Goal: Task Accomplishment & Management: Manage account settings

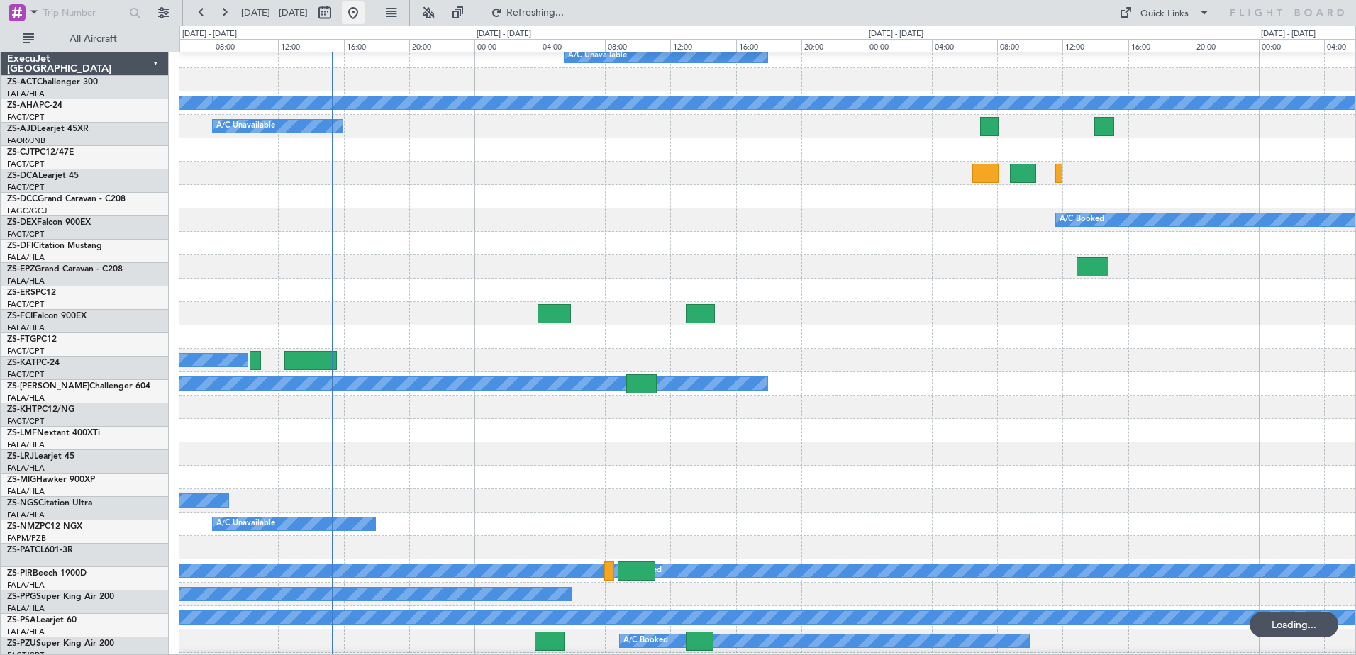
scroll to position [289, 0]
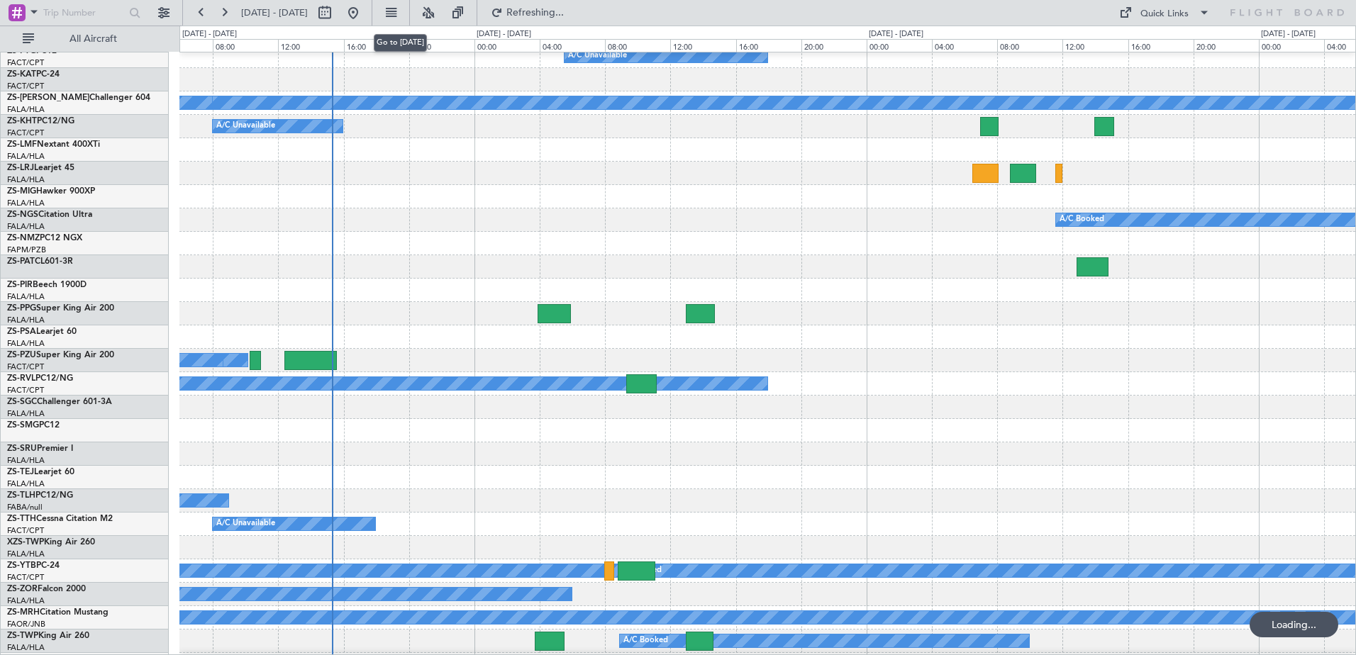
drag, startPoint x: 401, startPoint y: 12, endPoint x: 755, endPoint y: 71, distance: 359.5
click at [365, 12] on button at bounding box center [353, 12] width 23 height 23
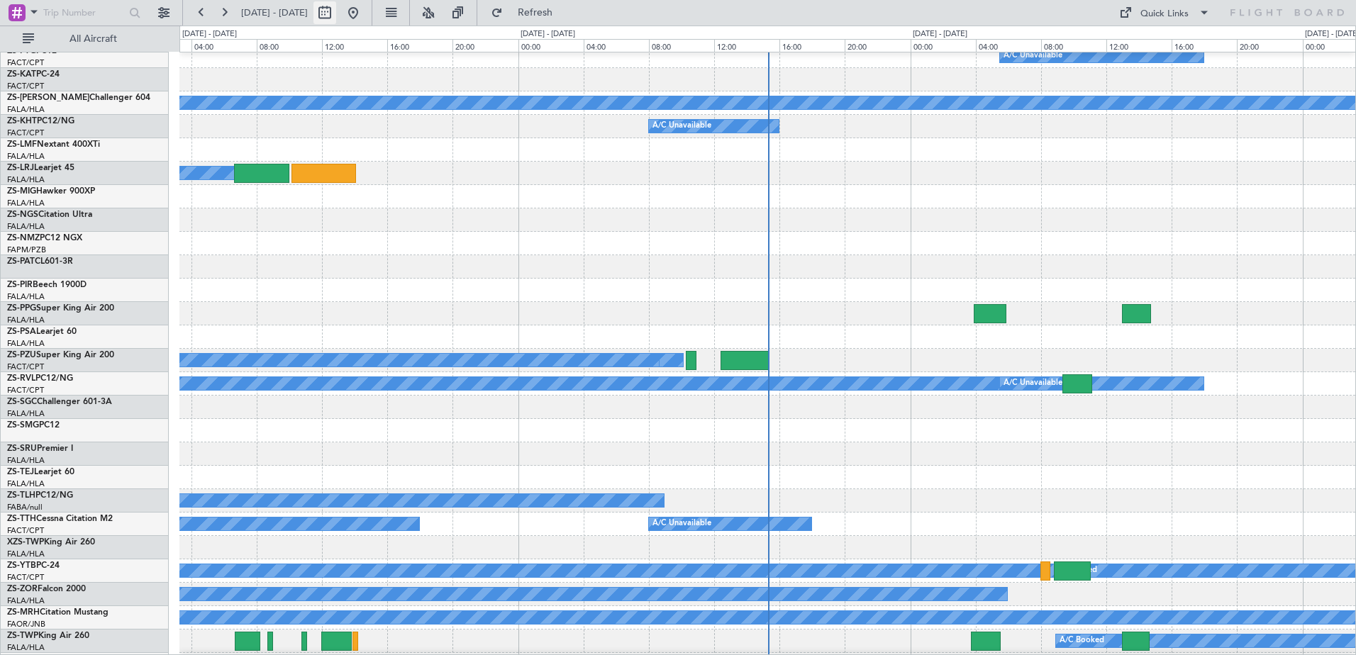
click at [336, 13] on button at bounding box center [325, 12] width 23 height 23
select select "9"
select select "2025"
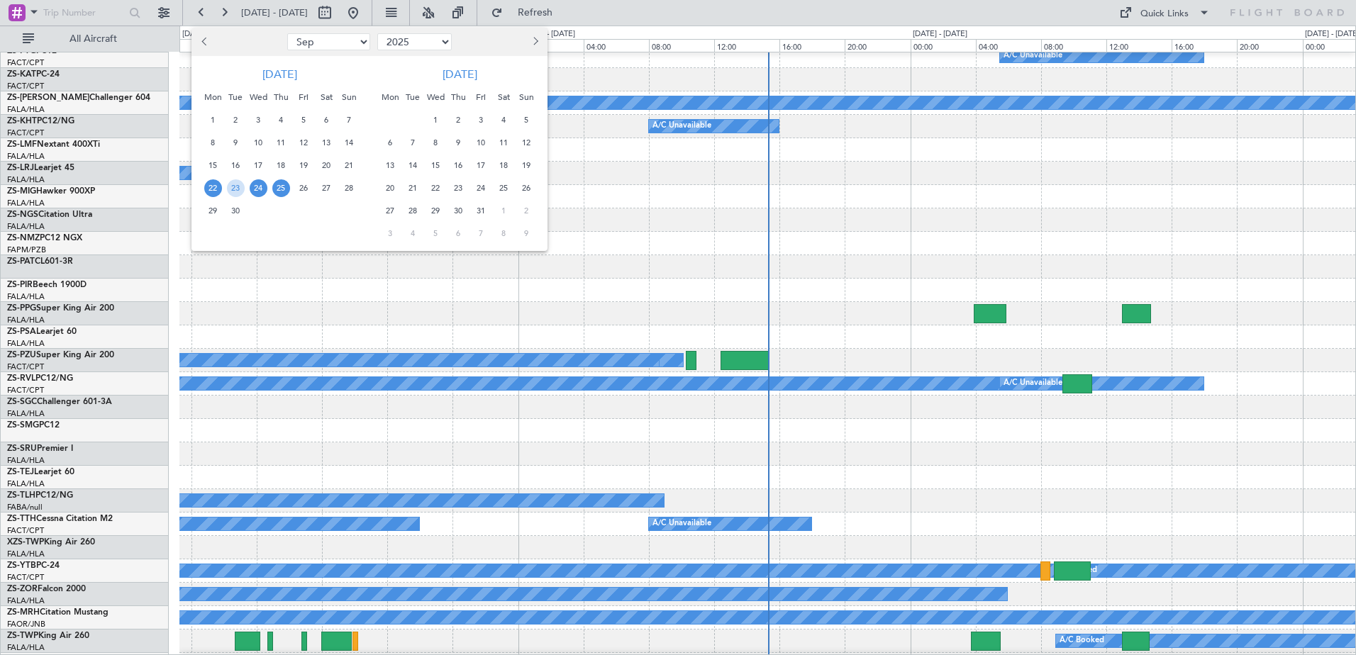
click at [258, 192] on span "24" at bounding box center [259, 188] width 18 height 18
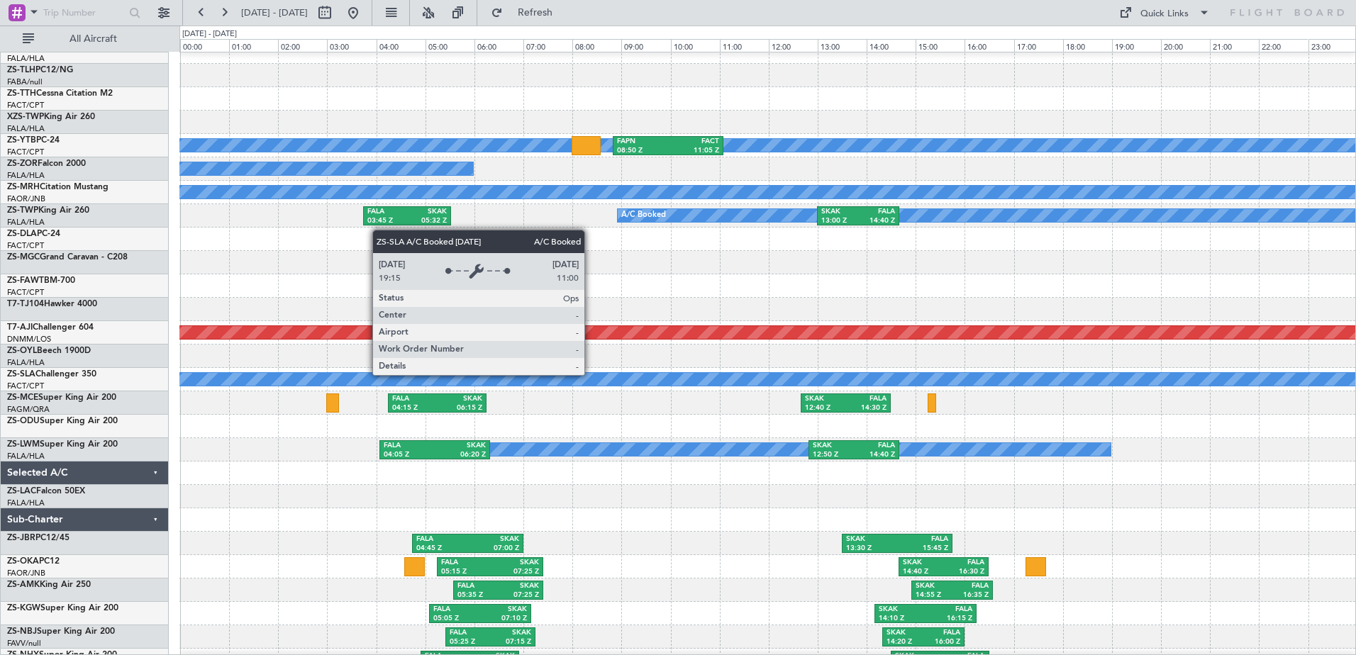
scroll to position [824, 0]
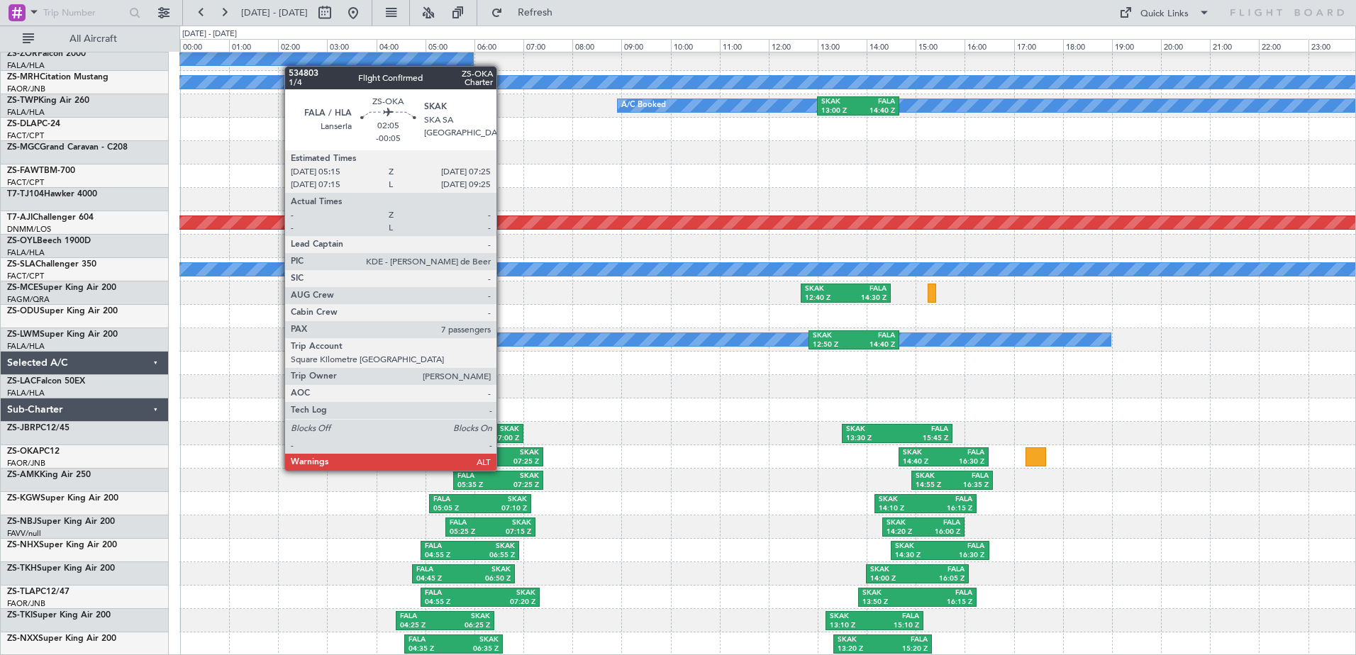
click at [503, 457] on div "SKAK" at bounding box center [514, 453] width 49 height 10
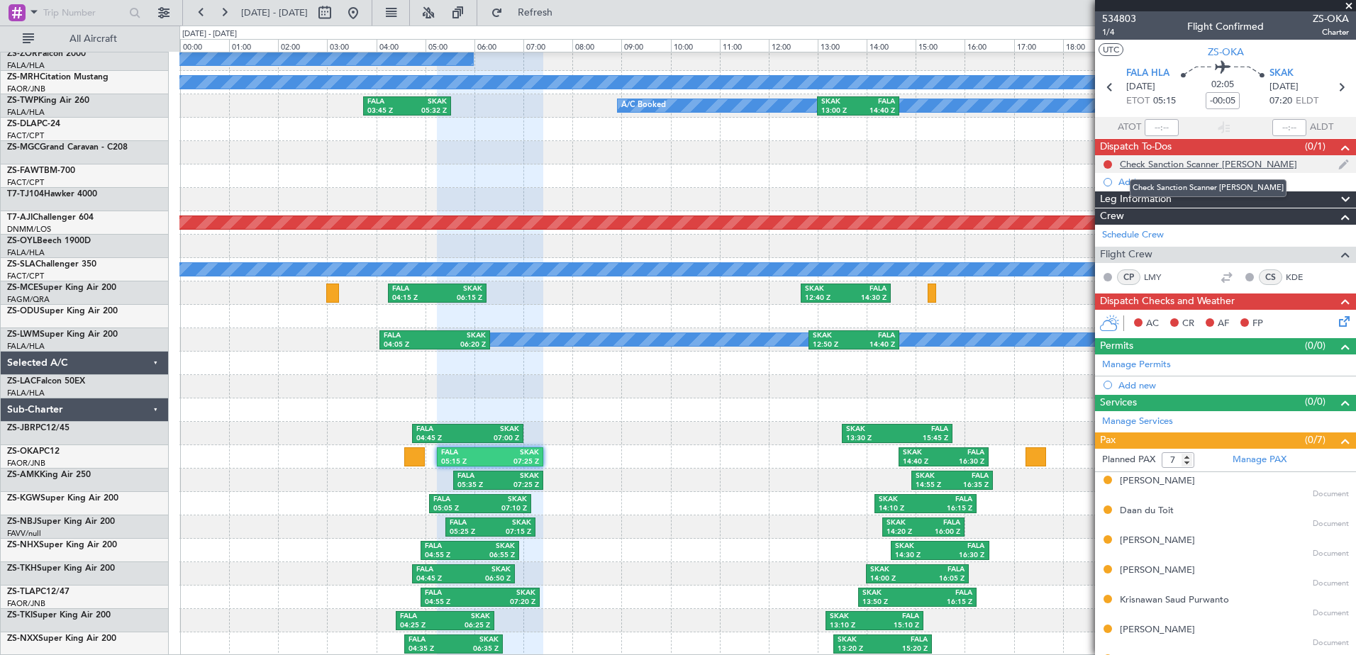
click at [1244, 166] on div "Check Sanction Scanner [PERSON_NAME]" at bounding box center [1208, 164] width 177 height 12
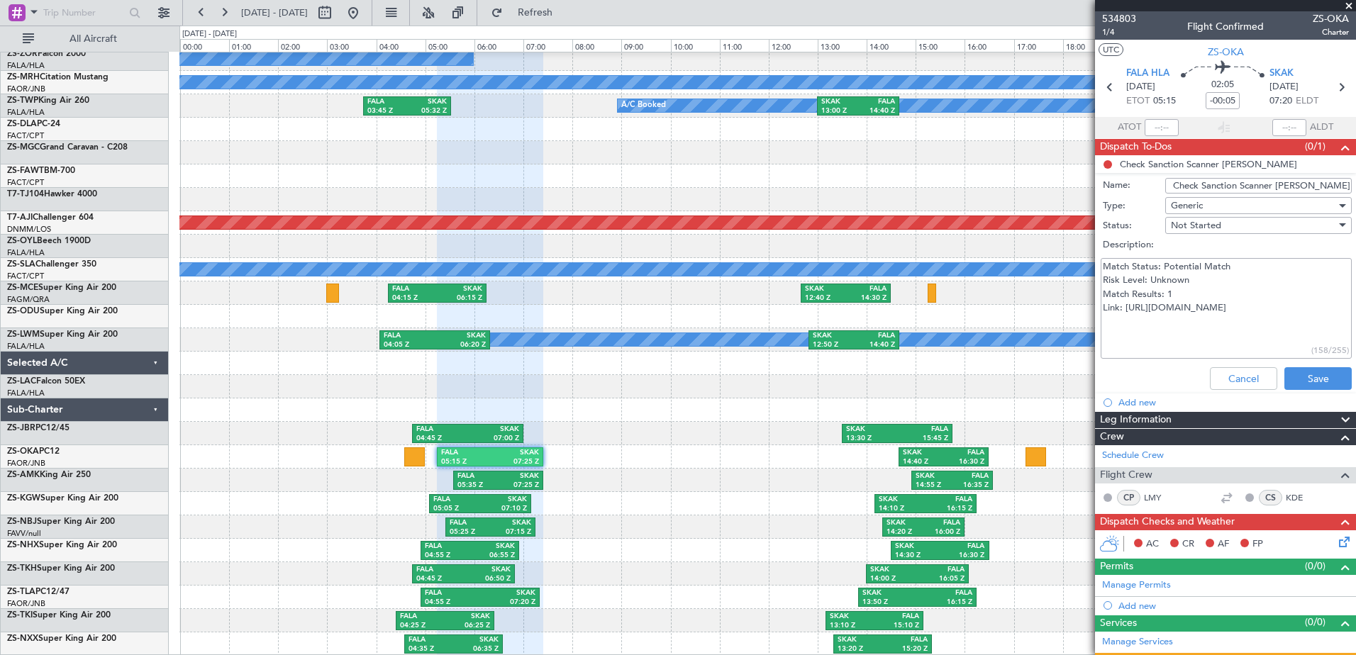
click at [1197, 230] on span "Not Started" at bounding box center [1196, 225] width 50 height 13
click at [1192, 316] on span "Cancelled" at bounding box center [1252, 317] width 166 height 21
click at [1320, 377] on button "Save" at bounding box center [1318, 378] width 67 height 23
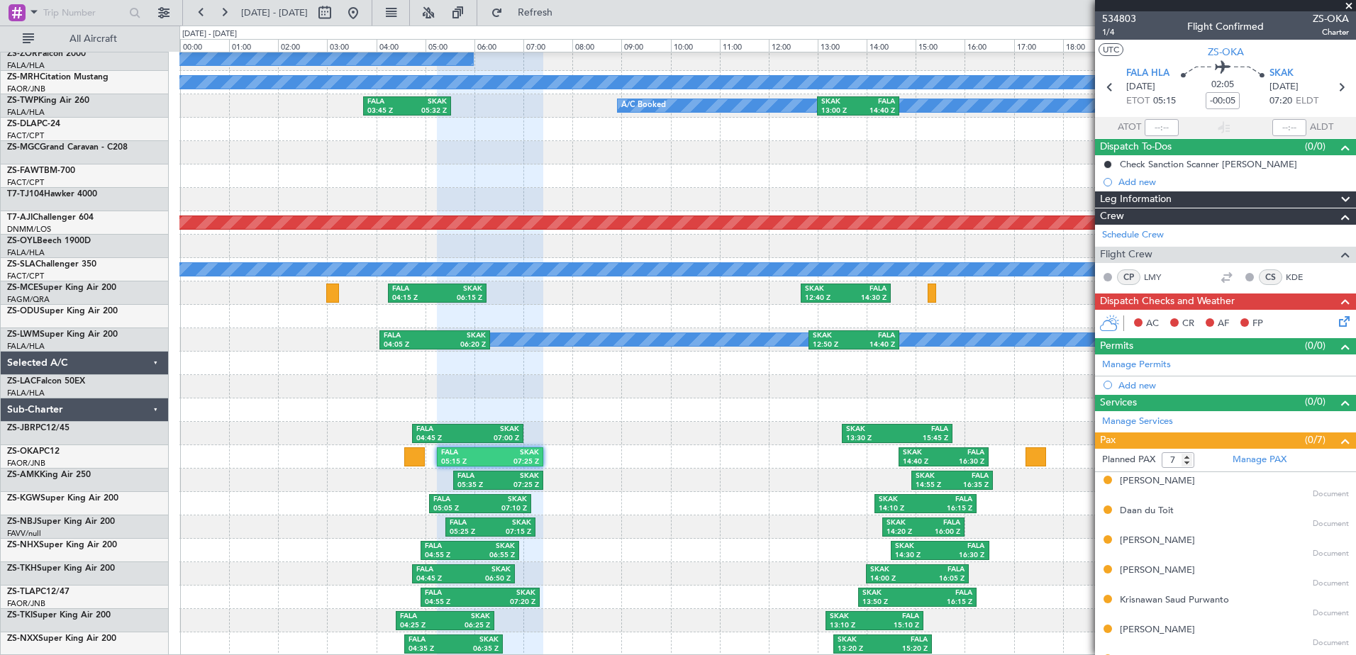
scroll to position [470, 0]
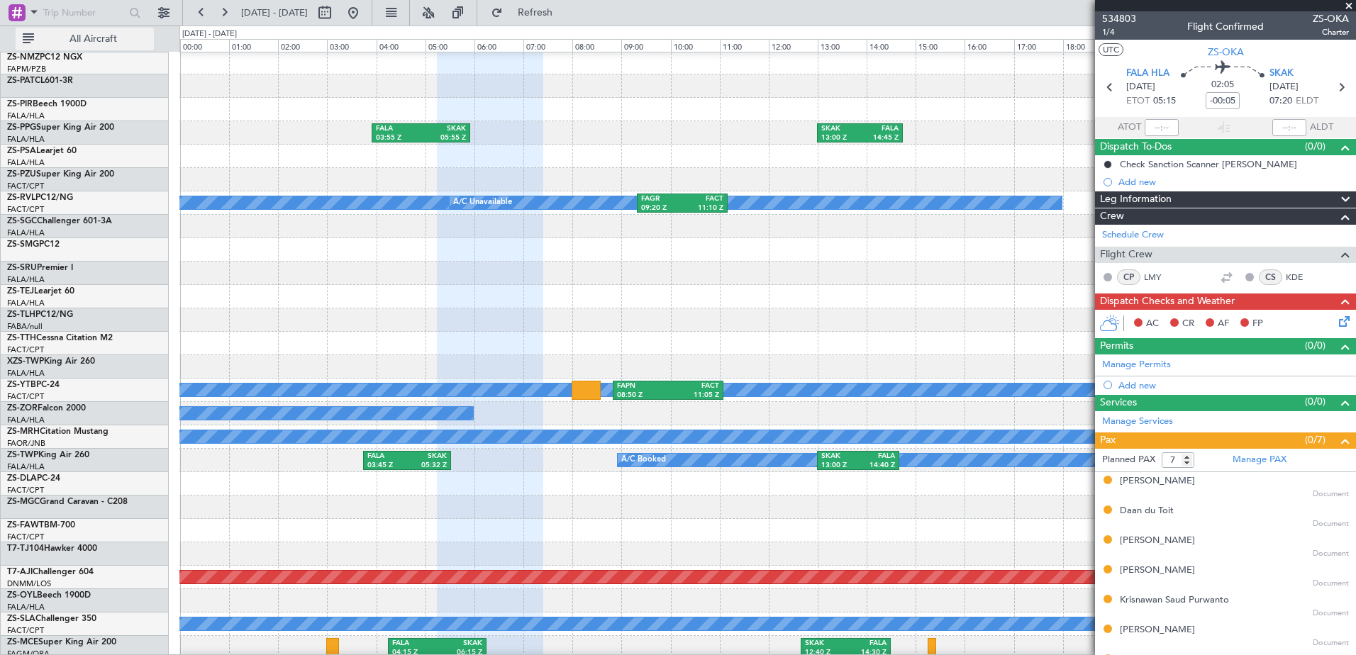
click at [92, 37] on span "All Aircraft" at bounding box center [93, 39] width 113 height 10
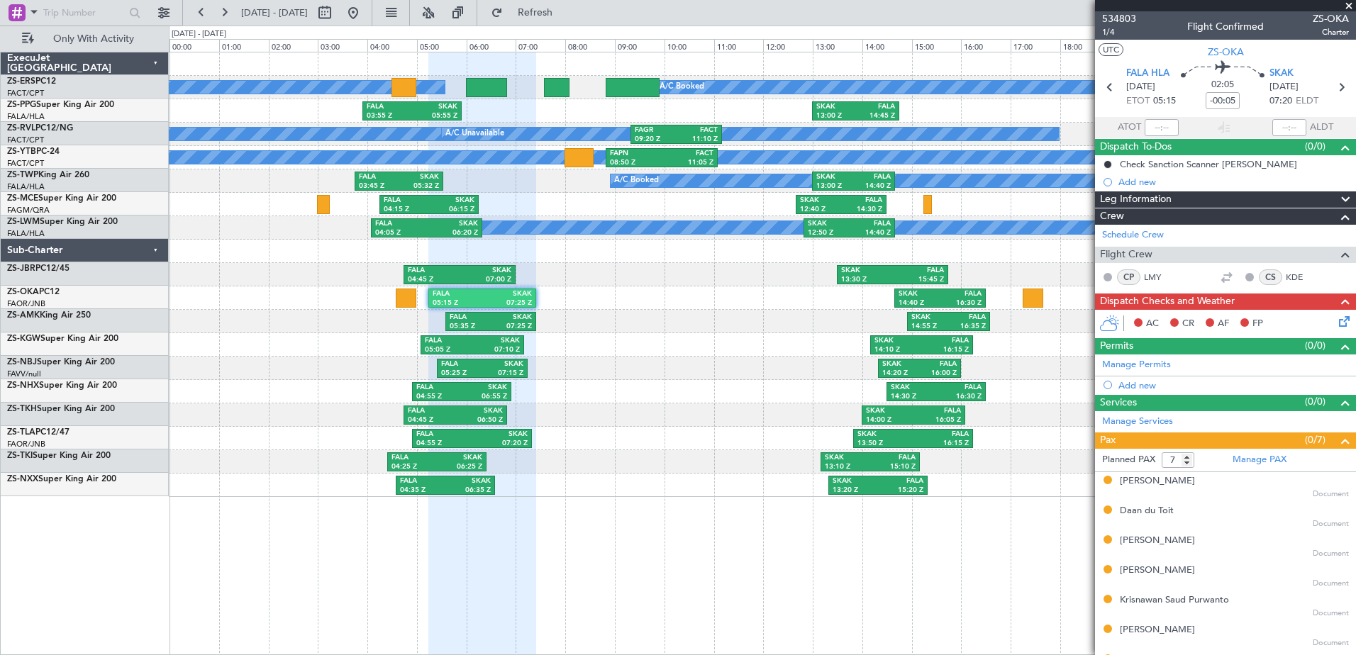
scroll to position [0, 0]
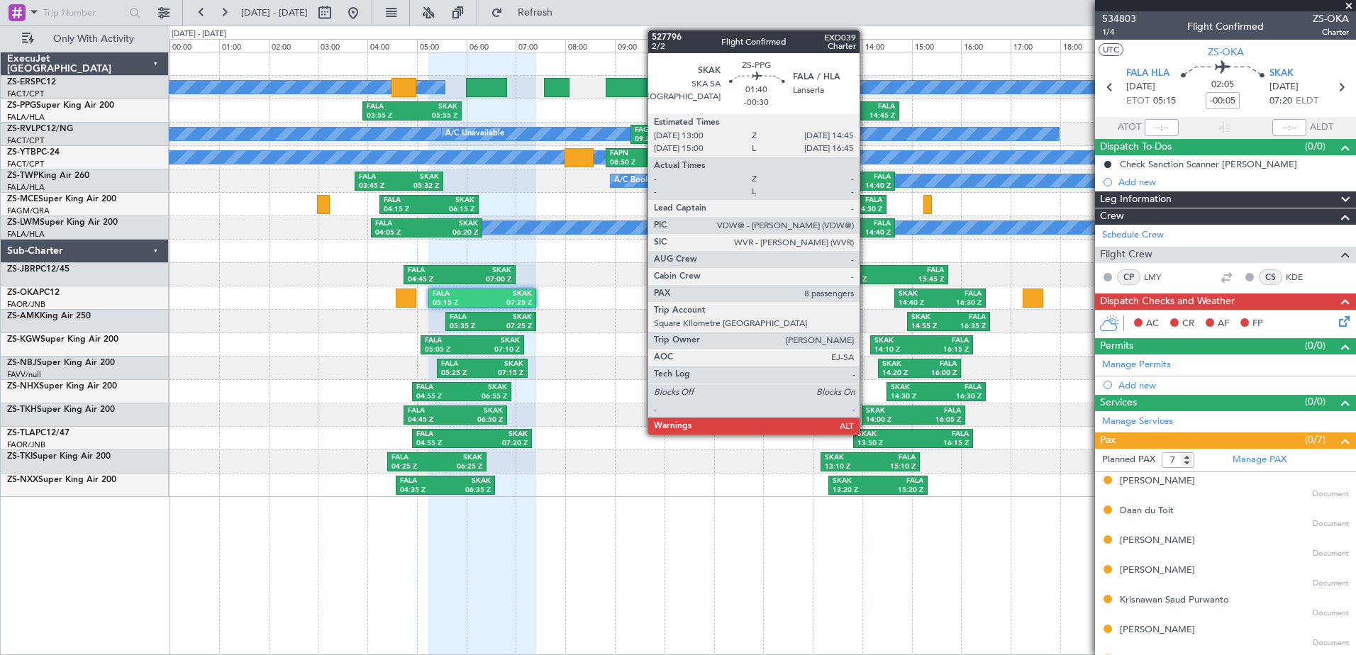
click at [865, 106] on div "FALA" at bounding box center [874, 107] width 39 height 10
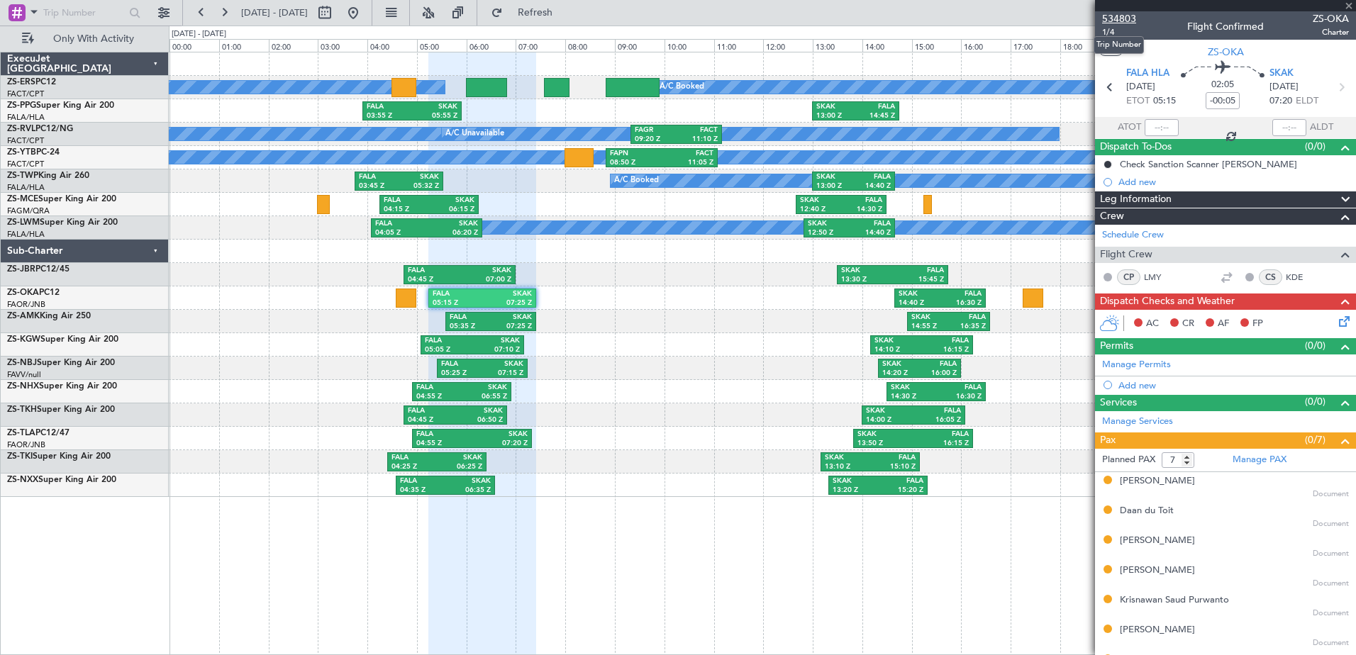
type input "-00:30"
type input "8"
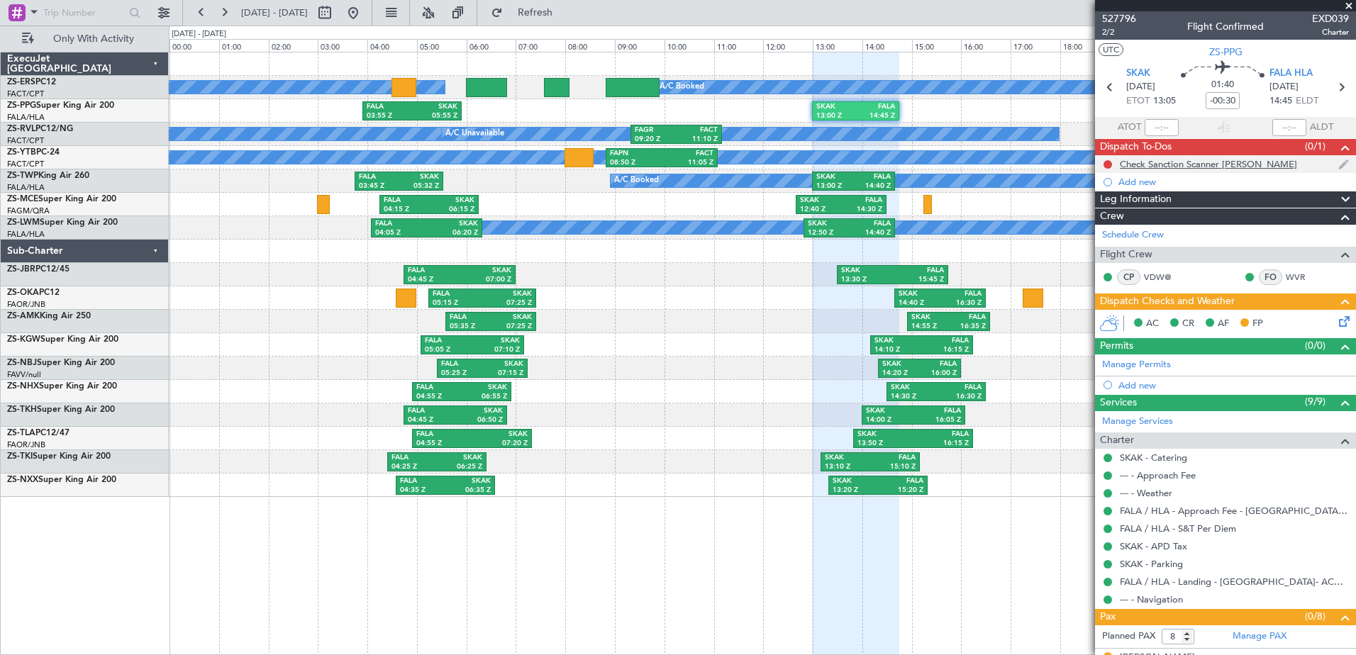
click at [1199, 167] on div "Check Sanction Scanner [PERSON_NAME]" at bounding box center [1208, 164] width 177 height 12
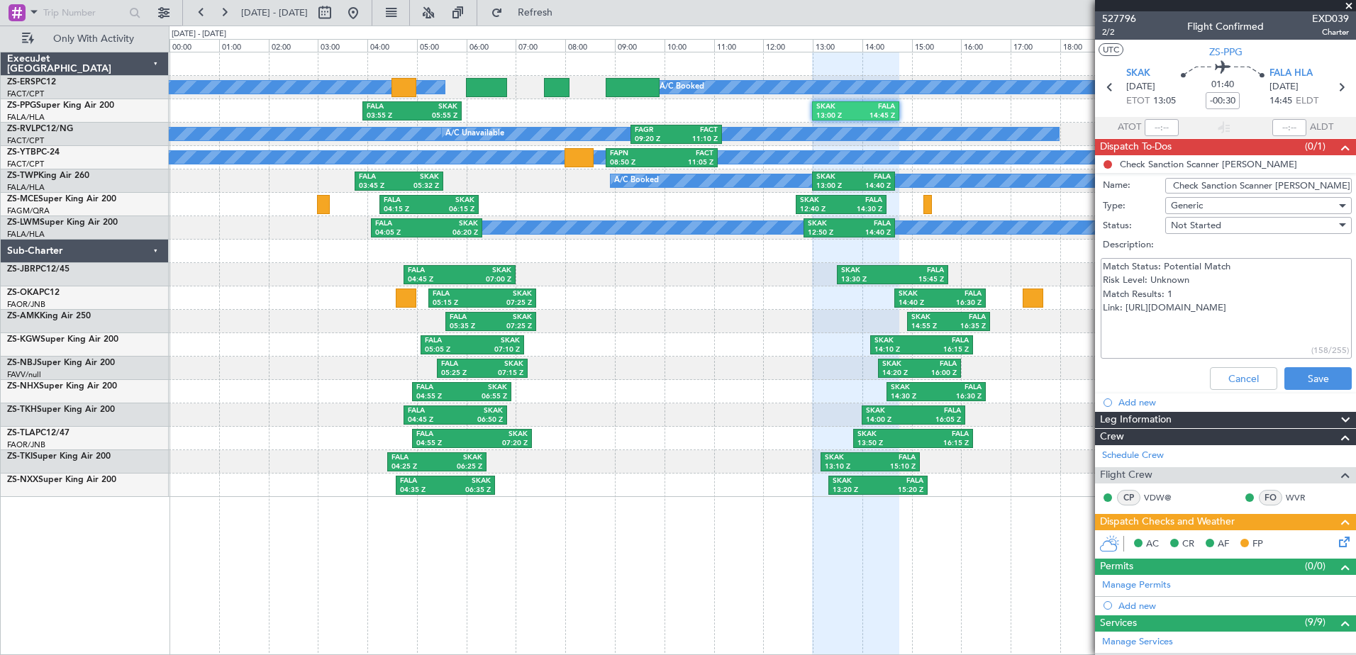
click at [1199, 228] on span "Not Started" at bounding box center [1196, 225] width 50 height 13
drag, startPoint x: 1199, startPoint y: 228, endPoint x: 1190, endPoint y: 317, distance: 89.2
click at [1190, 317] on span "Cancelled" at bounding box center [1252, 317] width 166 height 21
click at [1317, 375] on button "Save" at bounding box center [1318, 378] width 67 height 23
